Goal: Communication & Community: Answer question/provide support

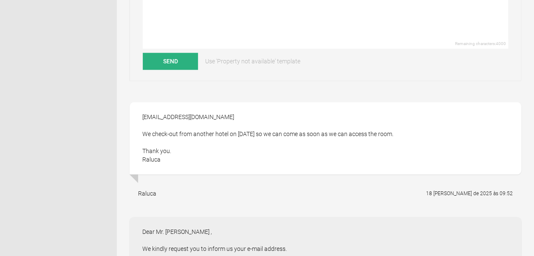
scroll to position [405, 0]
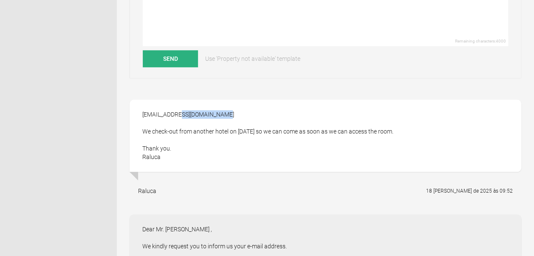
drag, startPoint x: 143, startPoint y: 114, endPoint x: 189, endPoint y: 115, distance: 46.3
click at [189, 115] on div "[EMAIL_ADDRESS][DOMAIN_NAME] We check-out from another hotel on [DATE] so we ca…" at bounding box center [326, 135] width 392 height 72
drag, startPoint x: 189, startPoint y: 115, endPoint x: 213, endPoint y: 125, distance: 25.9
click at [213, 125] on div "[EMAIL_ADDRESS][DOMAIN_NAME] We check-out from another hotel on [DATE] so we ca…" at bounding box center [326, 135] width 392 height 72
drag, startPoint x: 142, startPoint y: 113, endPoint x: 207, endPoint y: 111, distance: 65.0
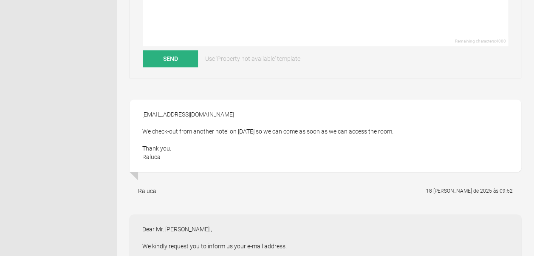
click at [207, 111] on div "[EMAIL_ADDRESS][DOMAIN_NAME] We check-out from another hotel on [DATE] so we ca…" at bounding box center [326, 135] width 392 height 72
copy div "[EMAIL_ADDRESS][DOMAIN_NAME]"
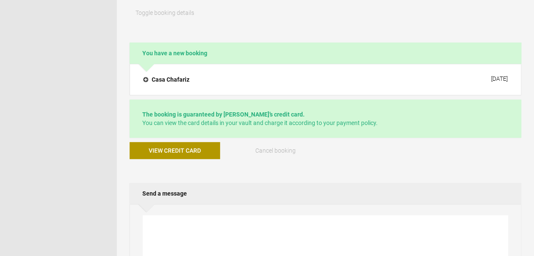
scroll to position [34, 0]
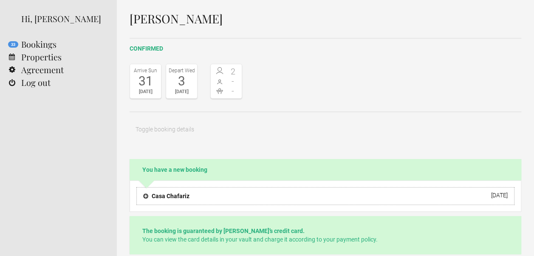
click at [229, 189] on button "Casa [DEMOGRAPHIC_DATA] [DATE]" at bounding box center [325, 196] width 378 height 18
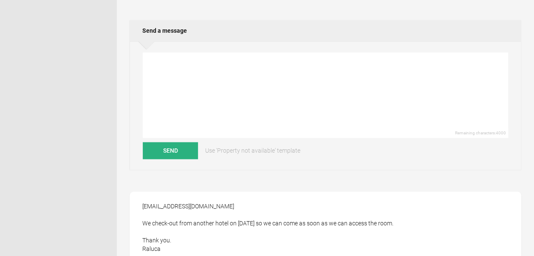
scroll to position [493, 0]
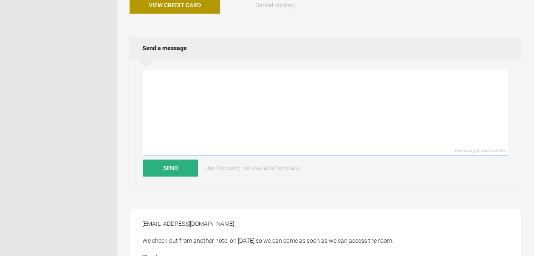
click at [207, 79] on textarea at bounding box center [325, 112] width 365 height 85
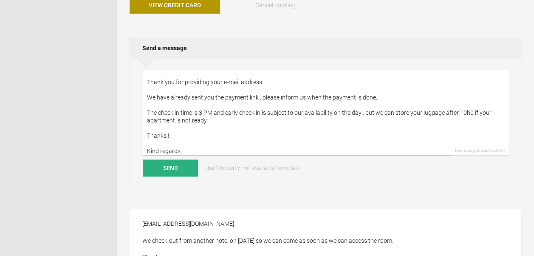
scroll to position [26, 0]
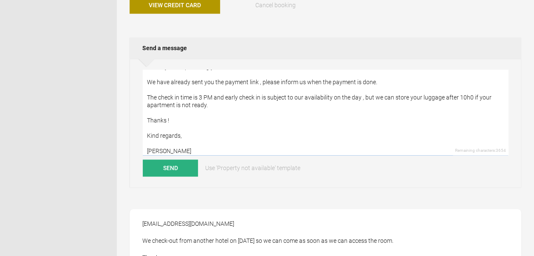
click at [257, 82] on textarea "Hello , Thank you for providing your e-mail address ! We have already sent you …" at bounding box center [325, 112] width 365 height 85
type textarea "Hello , Thank you for providing your e-mail address ! We have already sent you …"
click at [172, 160] on button "Send" at bounding box center [170, 167] width 55 height 17
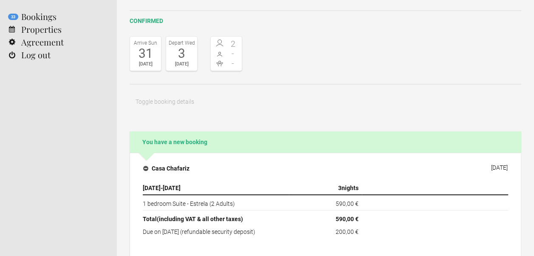
scroll to position [16, 0]
